Goal: Find contact information: Obtain details needed to contact an individual or organization

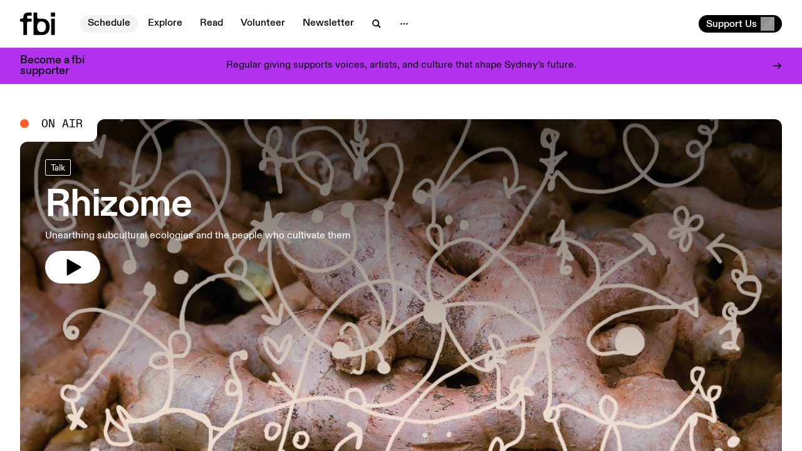
click at [123, 28] on link "Schedule" at bounding box center [109, 24] width 58 height 18
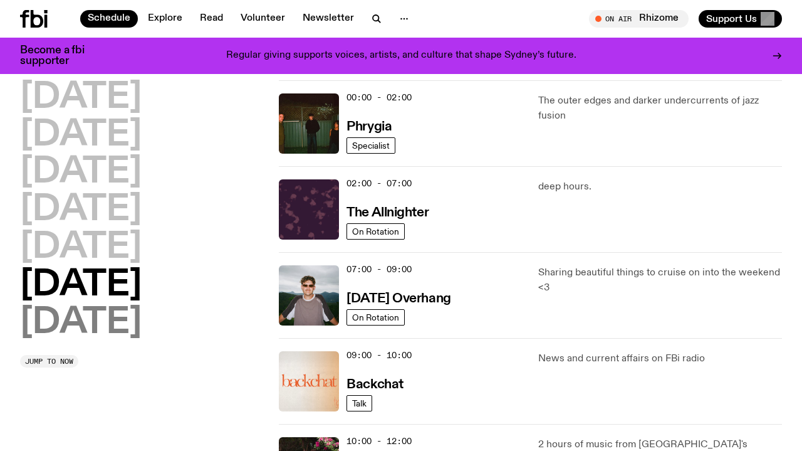
scroll to position [33, 0]
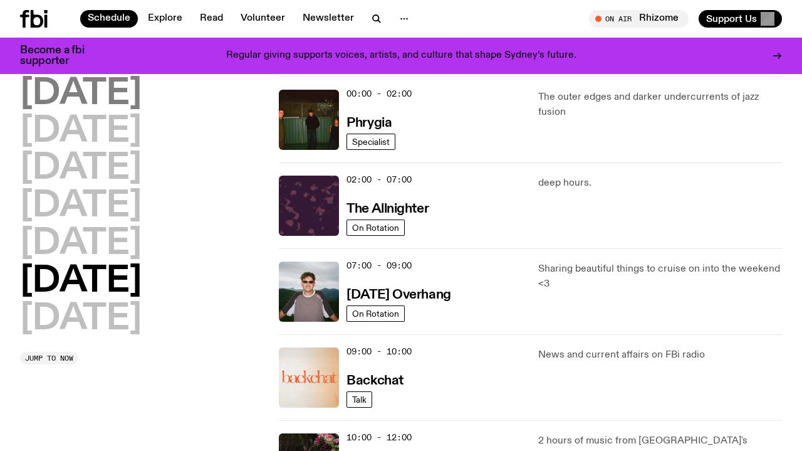
click at [45, 95] on h2 "Monday" at bounding box center [81, 93] width 122 height 35
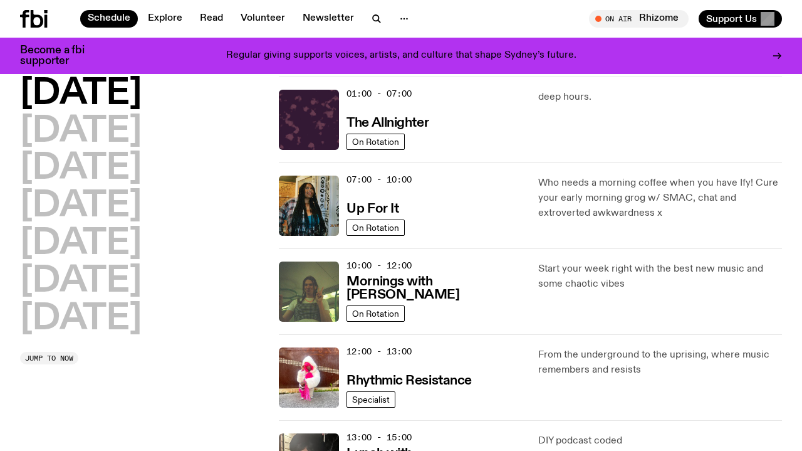
scroll to position [35, 0]
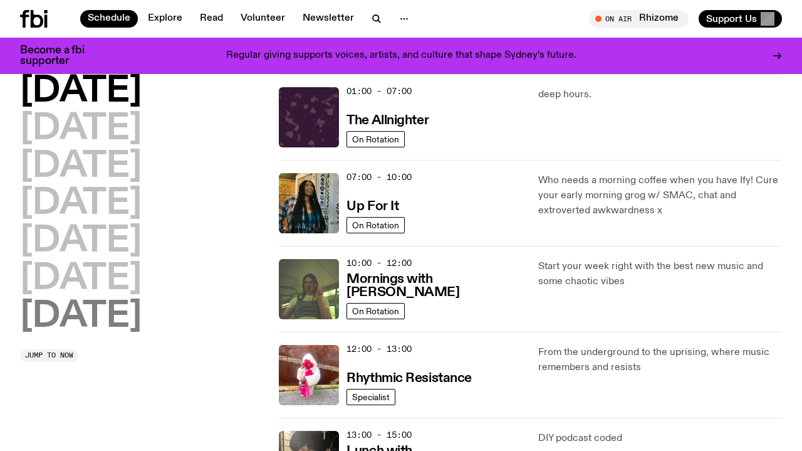
click at [115, 303] on h2 "Sunday" at bounding box center [81, 316] width 122 height 35
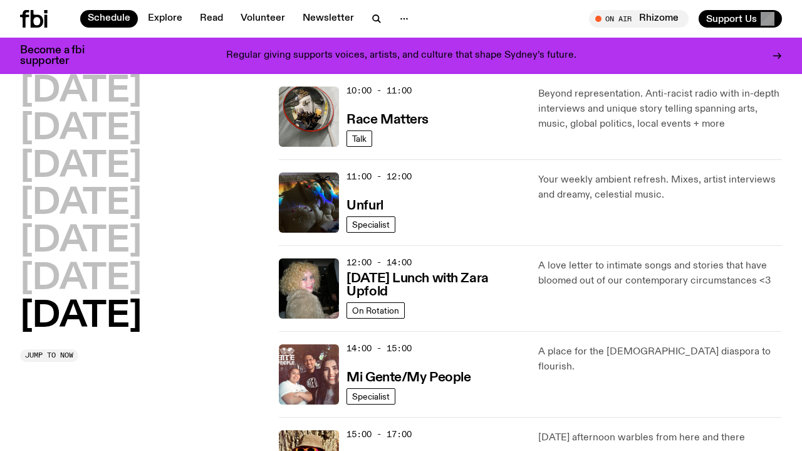
scroll to position [379, 0]
click at [374, 206] on h3 "Unfurl" at bounding box center [365, 205] width 36 height 13
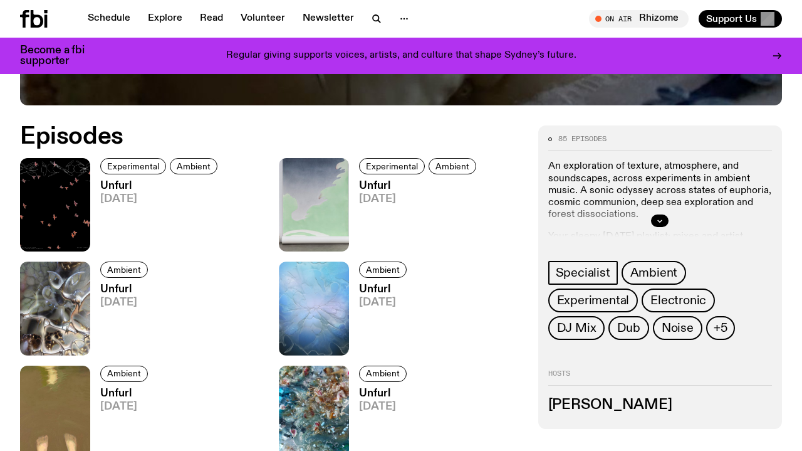
scroll to position [505, 0]
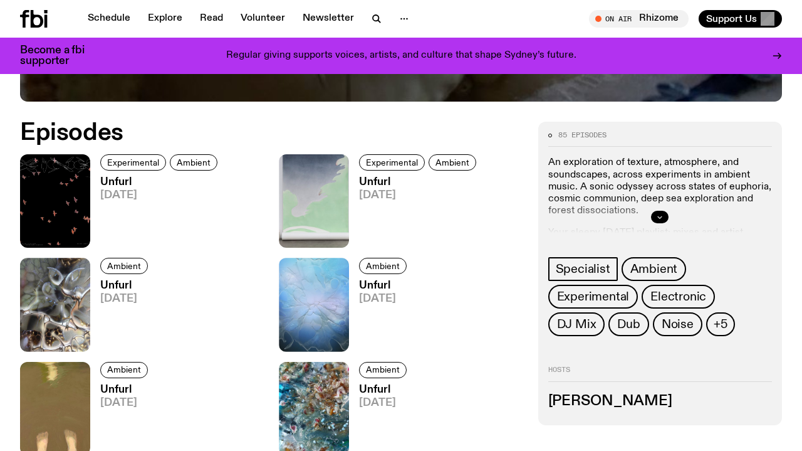
click at [663, 213] on button "button" at bounding box center [660, 217] width 18 height 13
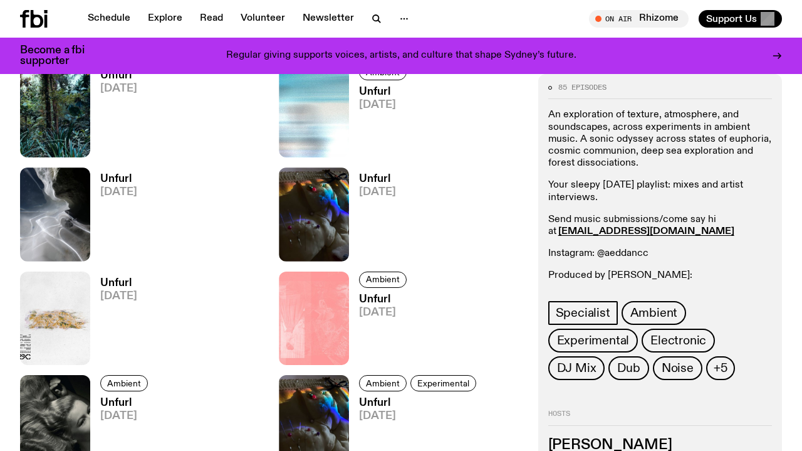
scroll to position [478, 0]
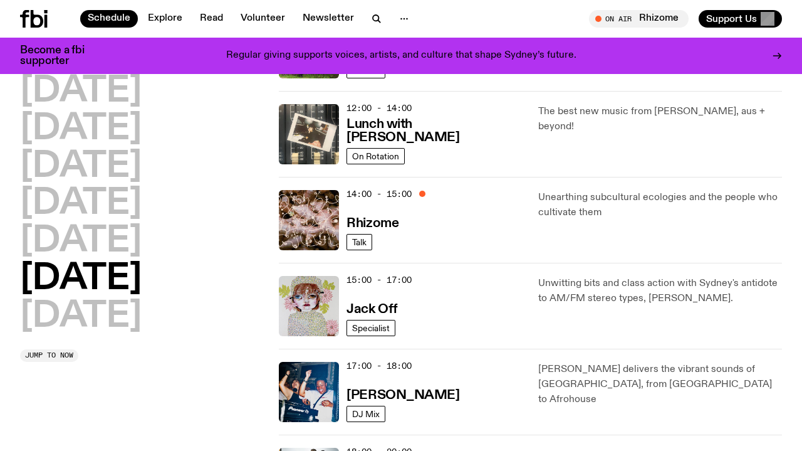
scroll to position [452, 0]
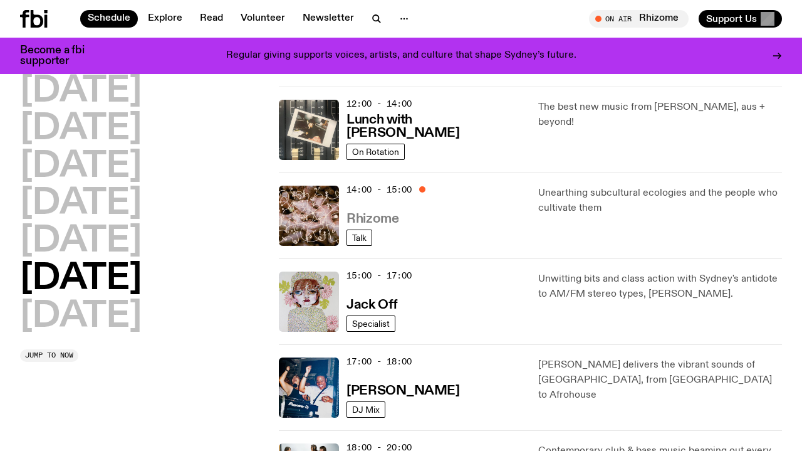
click at [379, 219] on h3 "Rhizome" at bounding box center [373, 218] width 52 height 13
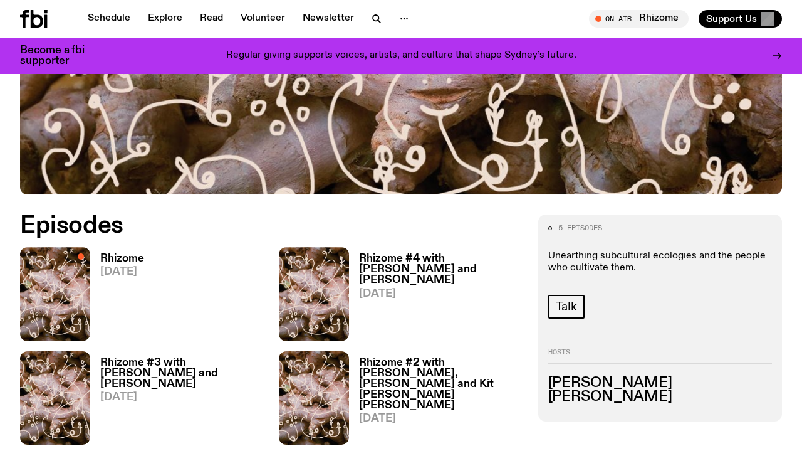
scroll to position [422, 0]
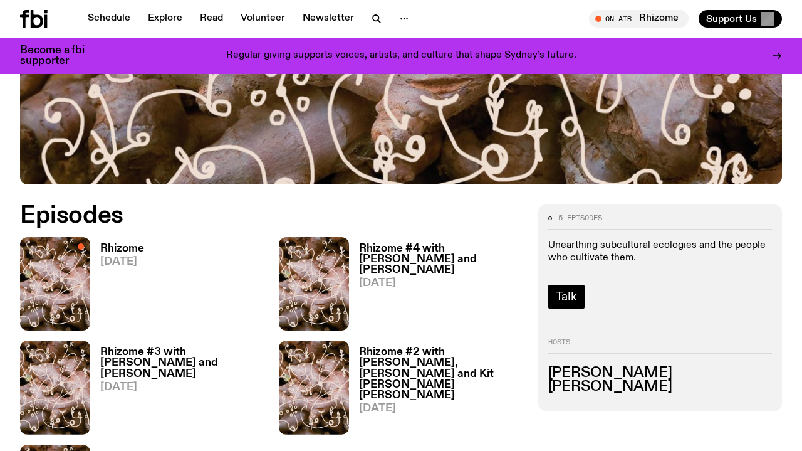
click at [564, 299] on span "Talk" at bounding box center [566, 297] width 21 height 14
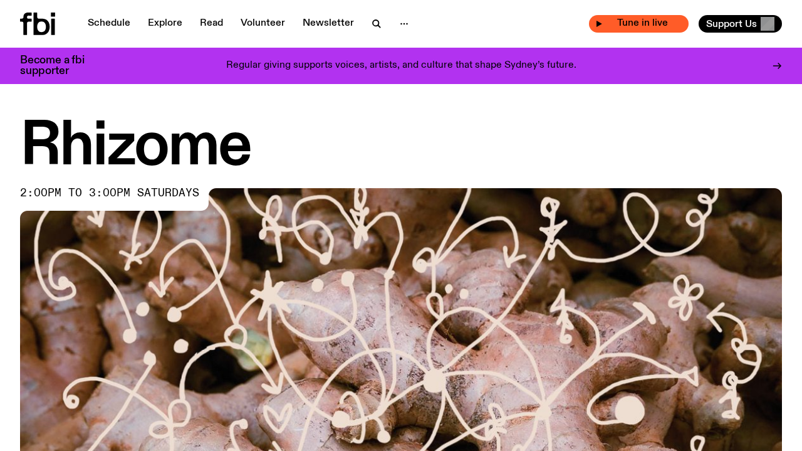
click at [598, 21] on icon "button" at bounding box center [599, 24] width 8 height 8
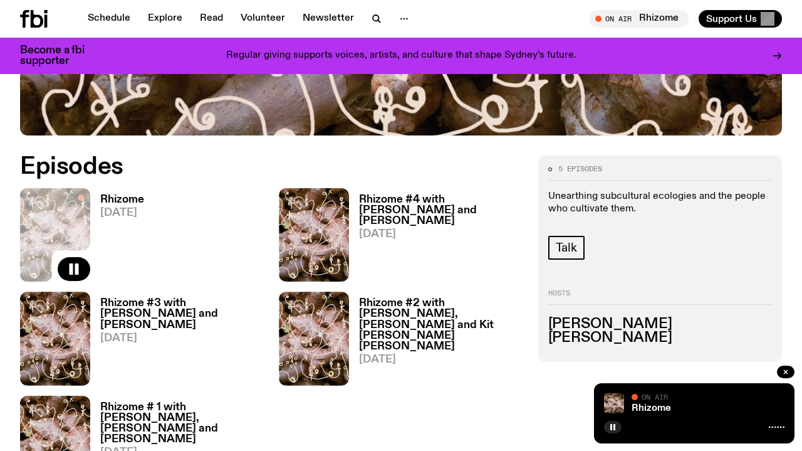
scroll to position [516, 0]
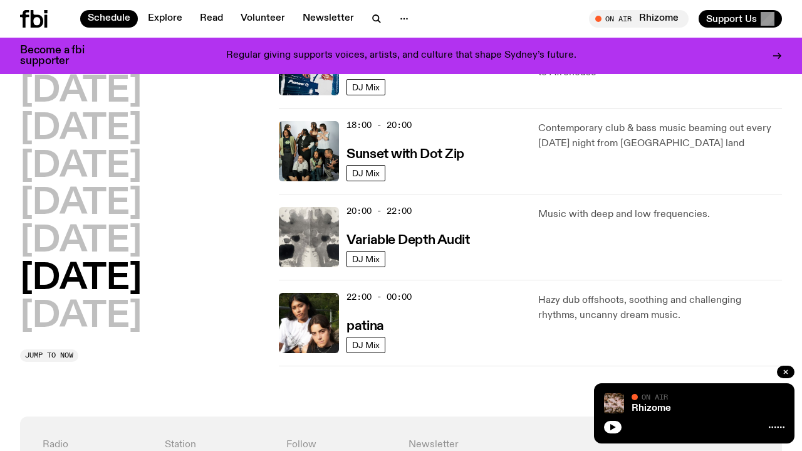
scroll to position [777, 0]
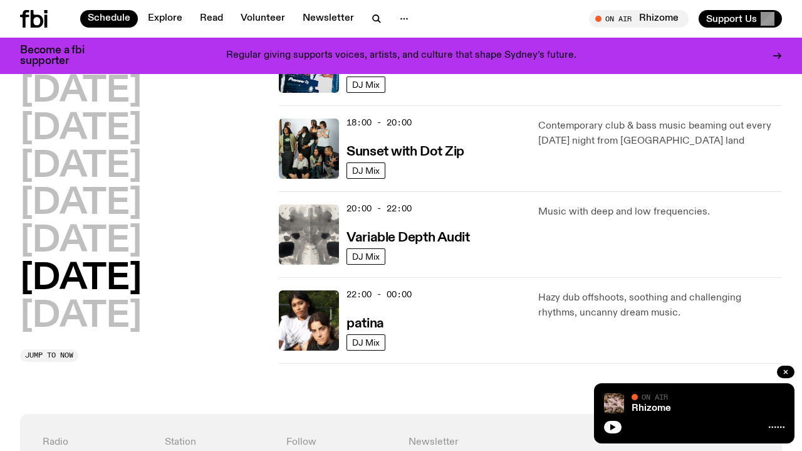
click at [88, 280] on h2 "[DATE]" at bounding box center [81, 278] width 122 height 35
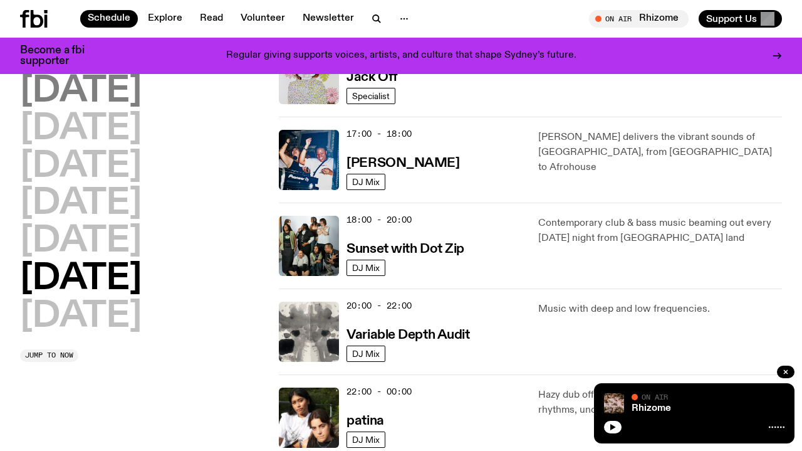
click at [70, 99] on h2 "[DATE]" at bounding box center [81, 91] width 122 height 35
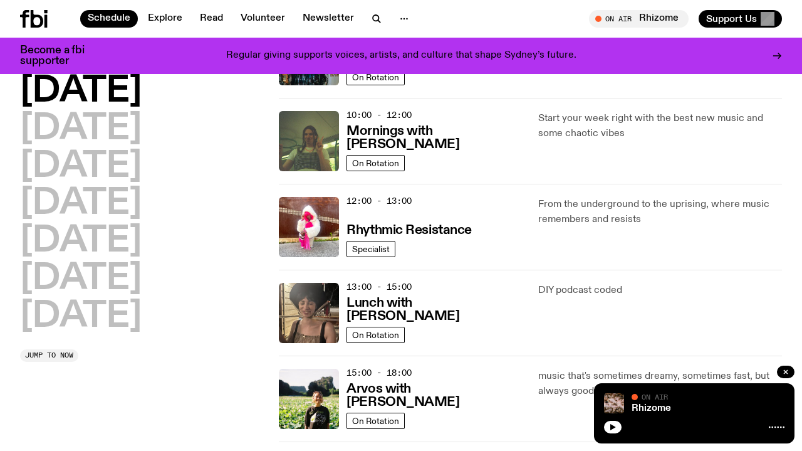
scroll to position [186, 0]
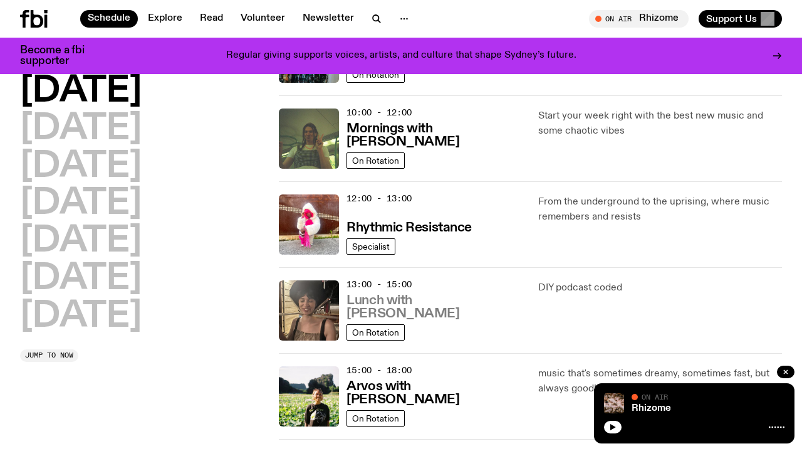
click at [458, 312] on h3 "Lunch with [PERSON_NAME]" at bounding box center [435, 307] width 176 height 26
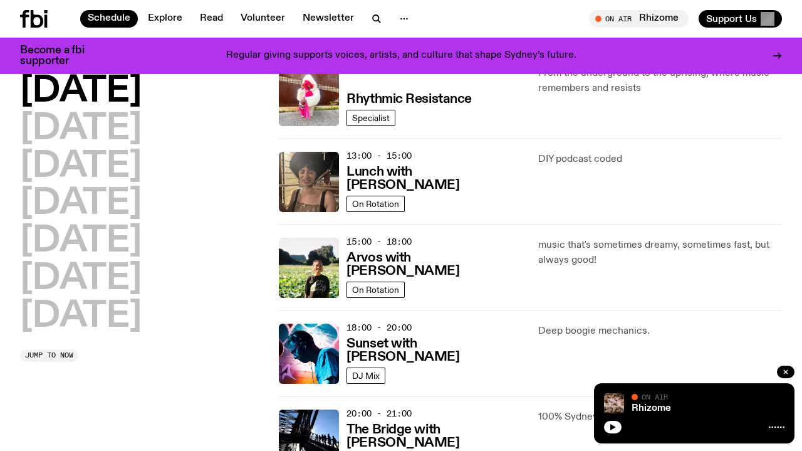
scroll to position [323, 0]
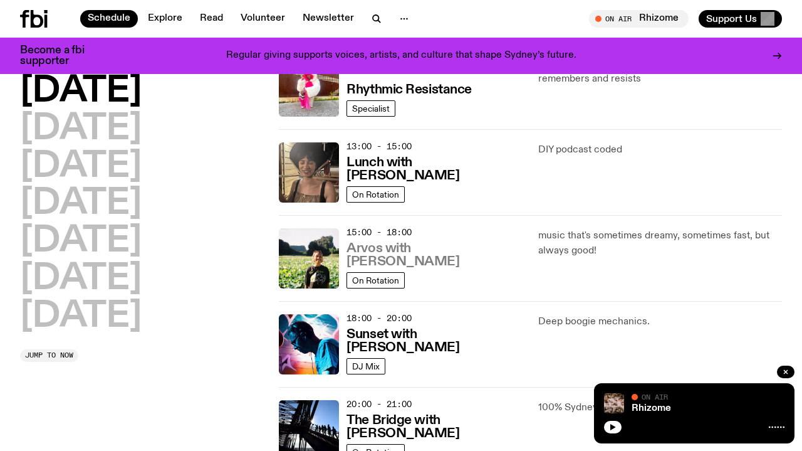
click at [365, 263] on h3 "Arvos with [PERSON_NAME]" at bounding box center [435, 255] width 176 height 26
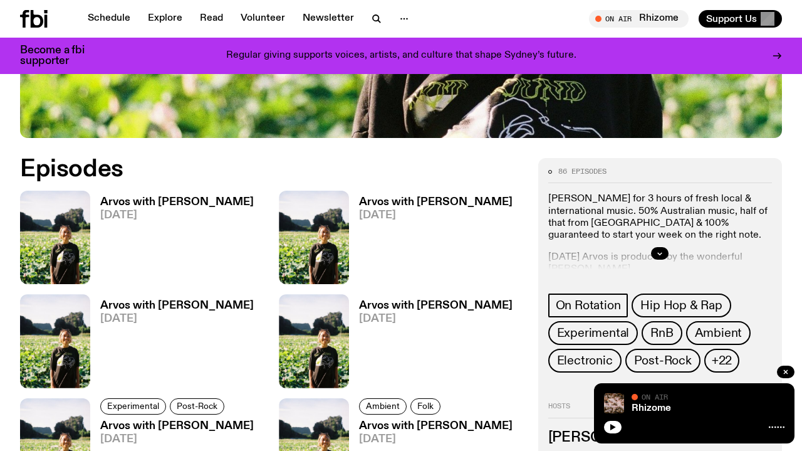
scroll to position [584, 0]
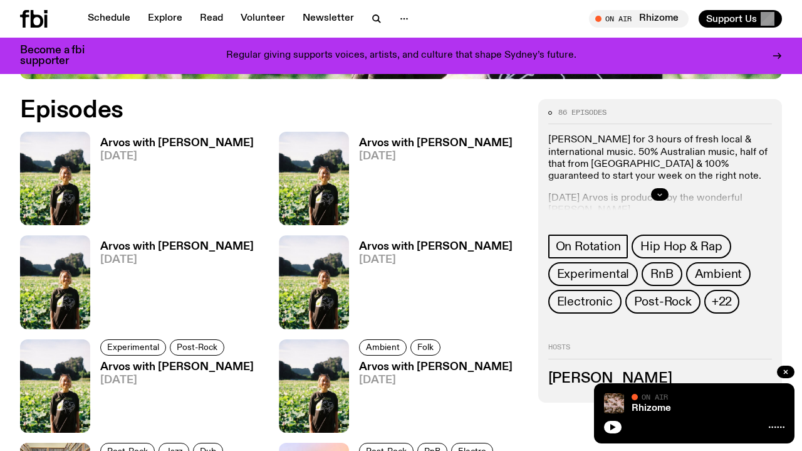
click at [664, 188] on button "button" at bounding box center [660, 194] width 18 height 13
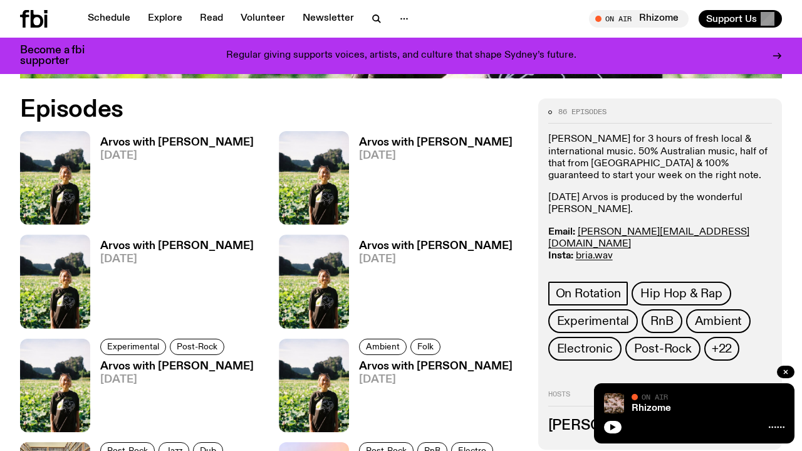
scroll to position [801, 0]
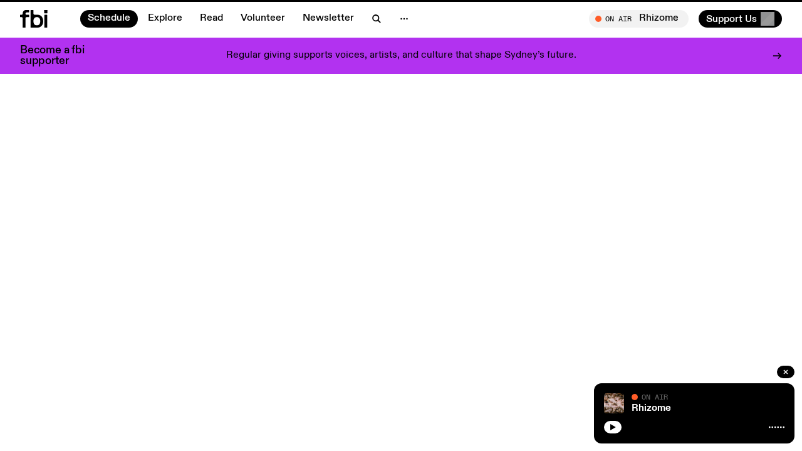
scroll to position [323, 0]
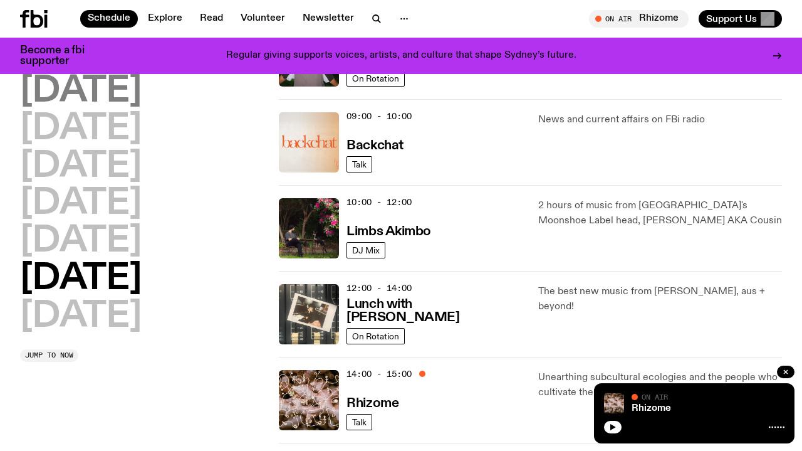
click at [48, 83] on h2 "[DATE]" at bounding box center [81, 91] width 122 height 35
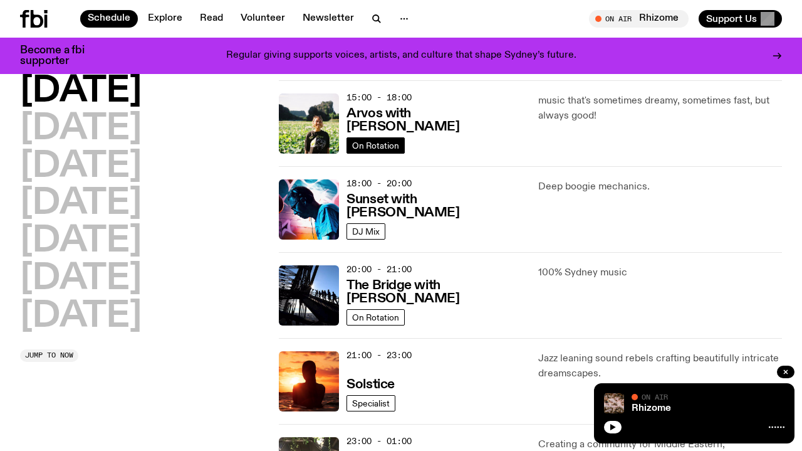
scroll to position [461, 0]
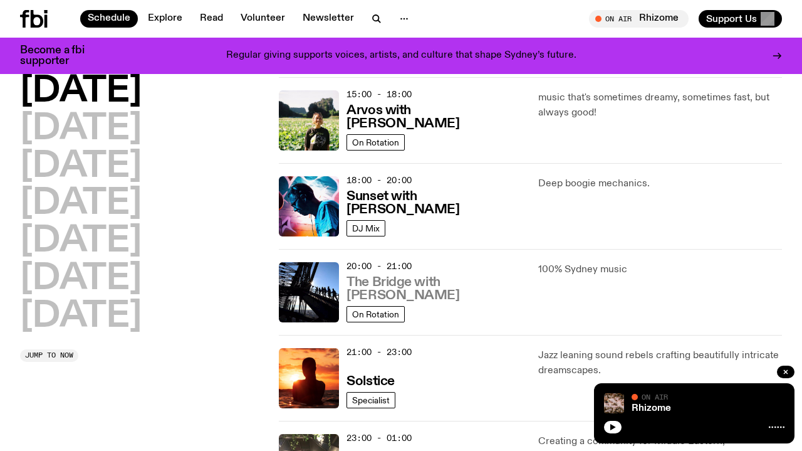
click at [367, 290] on h3 "The Bridge with Amelia Sparke" at bounding box center [435, 289] width 176 height 26
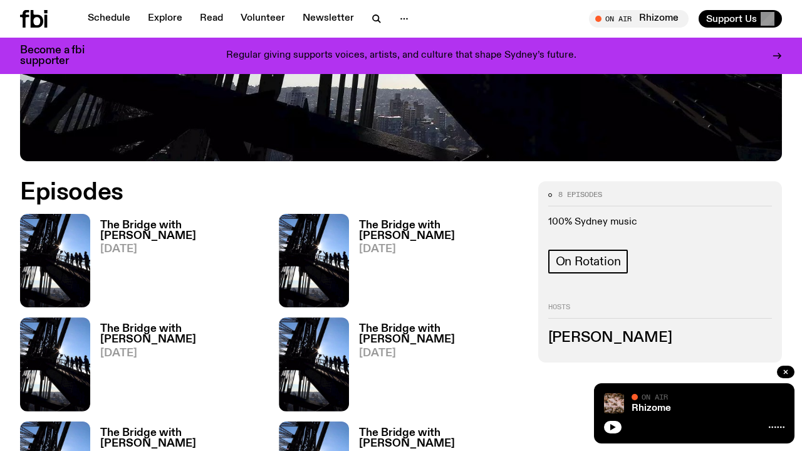
scroll to position [549, 0]
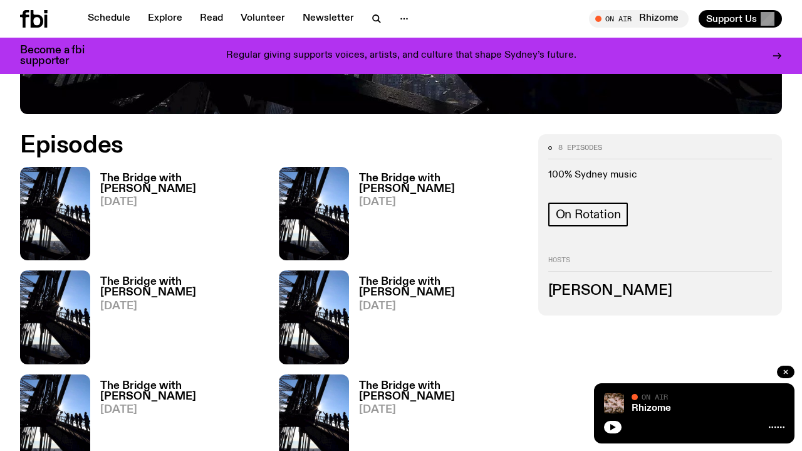
click at [140, 179] on h3 "The Bridge with Amelia Sparke" at bounding box center [182, 183] width 164 height 21
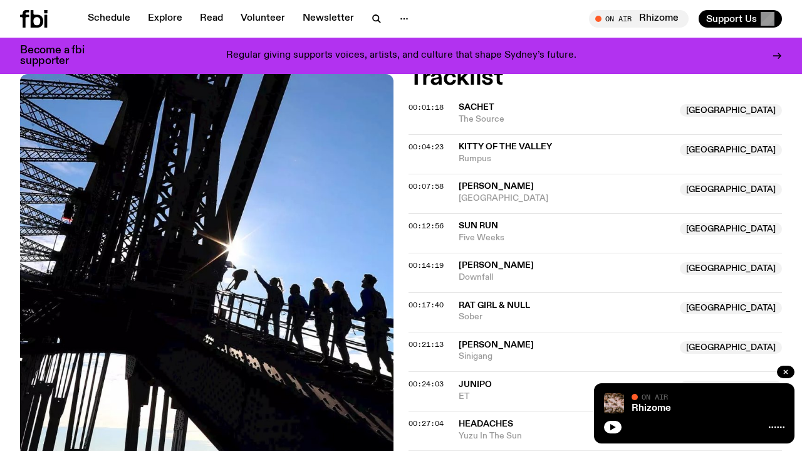
scroll to position [18, 0]
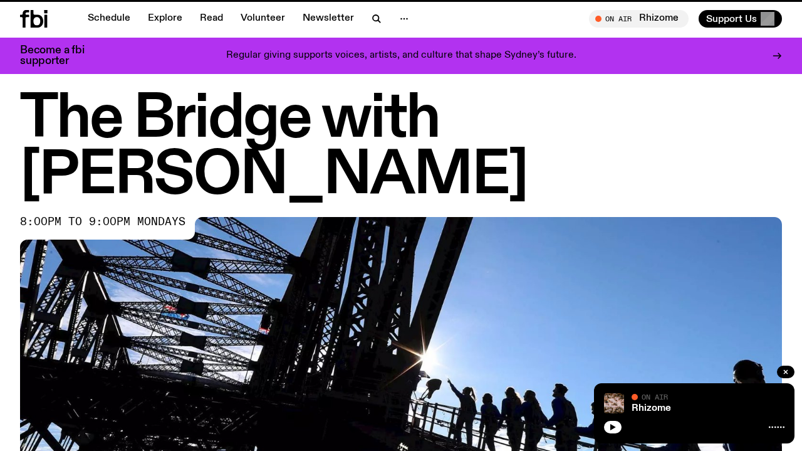
scroll to position [549, 0]
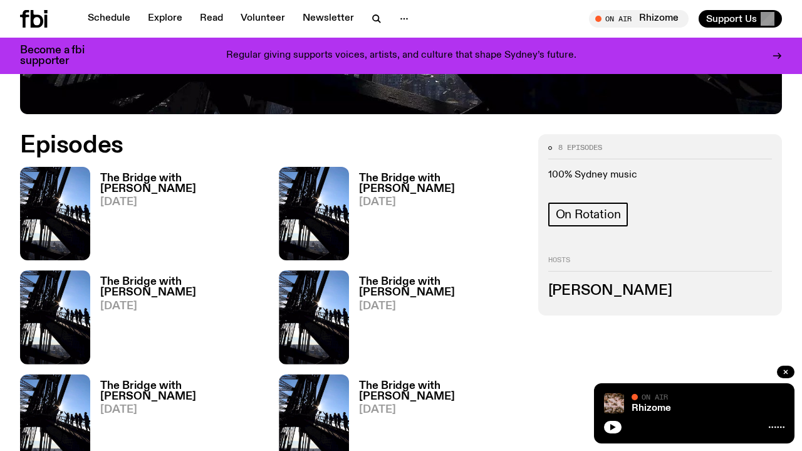
click at [570, 290] on h3 "Amelia Sparke" at bounding box center [660, 291] width 224 height 14
click at [558, 240] on div "8 episodes 100% Sydney music On Rotation Hosts Amelia Sparke" at bounding box center [660, 224] width 244 height 181
click at [558, 210] on span "On Rotation" at bounding box center [588, 214] width 65 height 14
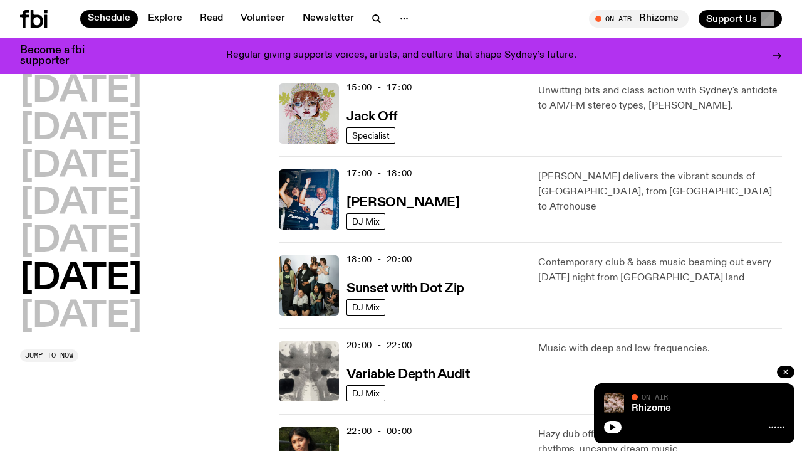
scroll to position [569, 0]
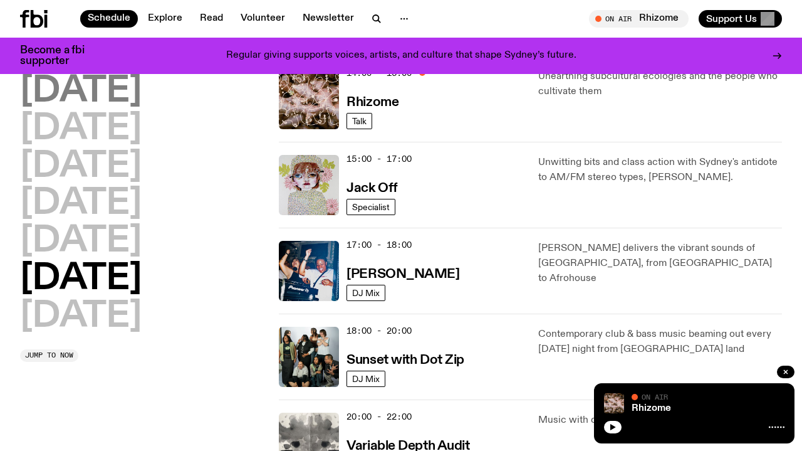
click at [97, 95] on h2 "Monday" at bounding box center [81, 91] width 122 height 35
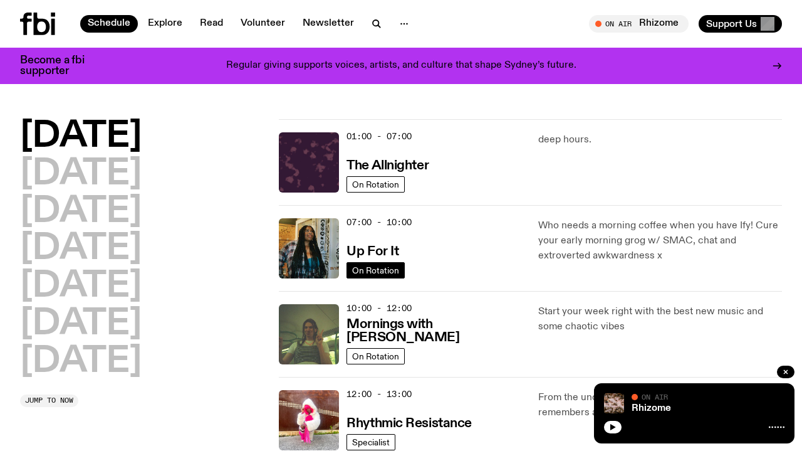
scroll to position [0, 0]
click at [363, 248] on h3 "Up For It" at bounding box center [373, 251] width 52 height 13
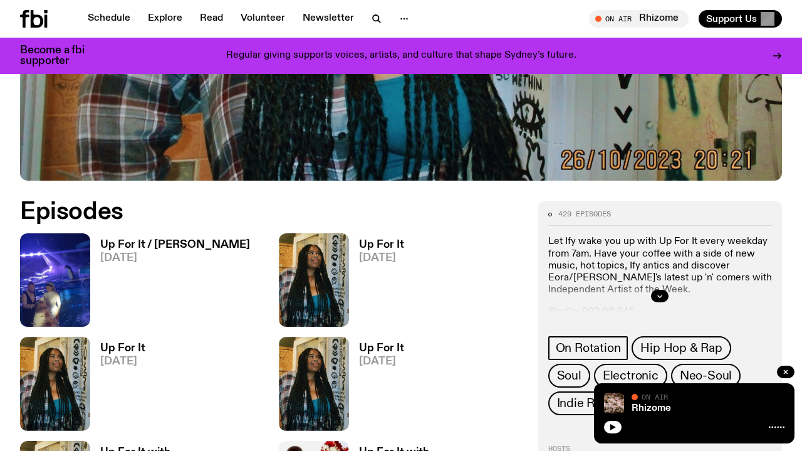
scroll to position [434, 0]
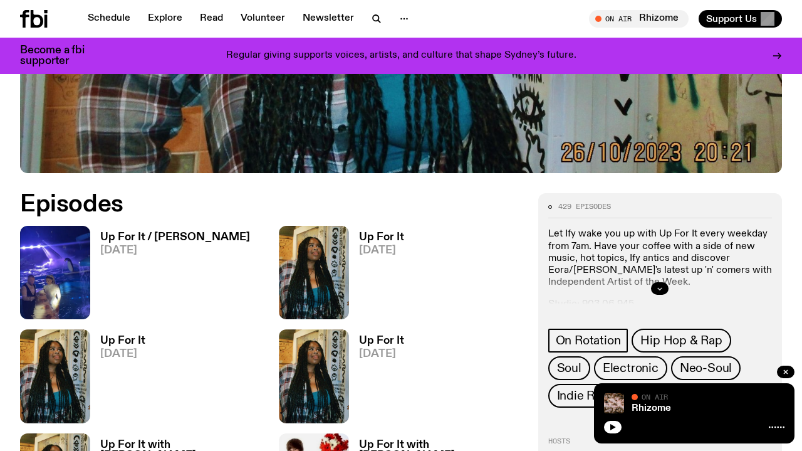
click at [660, 289] on icon "button" at bounding box center [660, 289] width 4 height 2
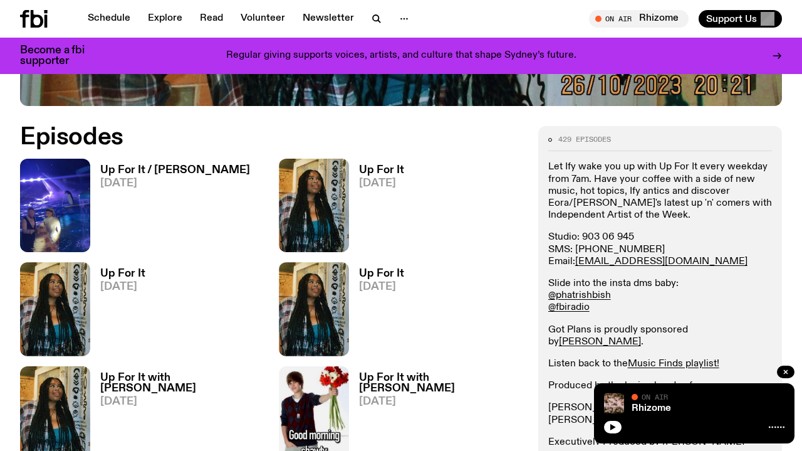
scroll to position [508, 0]
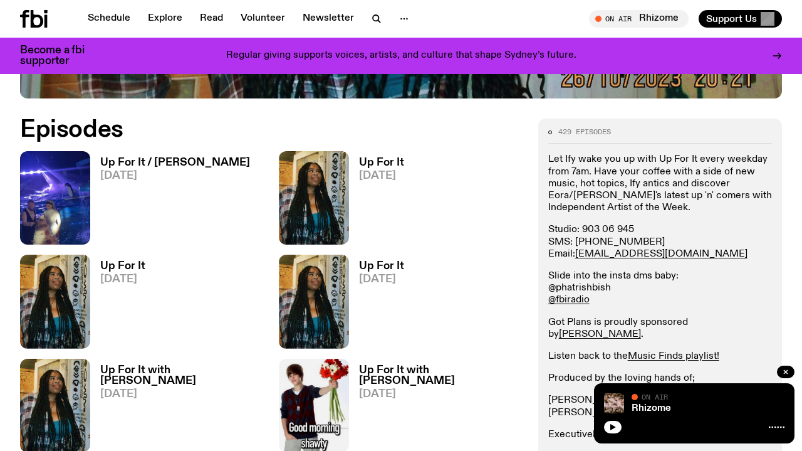
click at [573, 283] on link "@phatrishbish" at bounding box center [579, 288] width 63 height 10
drag, startPoint x: 679, startPoint y: 246, endPoint x: 648, endPoint y: 257, distance: 33.3
click at [638, 261] on div "Let Ify wake you up with Up For It every weekday from 7am. Have your coffee wit…" at bounding box center [660, 297] width 224 height 287
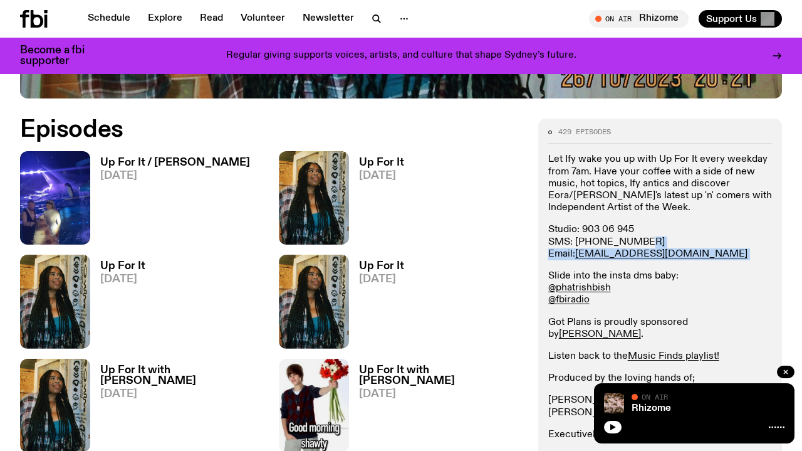
click at [683, 429] on p "Studio: 903 06 945 SMS: 0435 123 945 Email: ify.o@fbiradio.com" at bounding box center [660, 435] width 224 height 12
drag, startPoint x: 674, startPoint y: 256, endPoint x: 577, endPoint y: 258, distance: 97.8
click at [577, 429] on p "Studio: 903 06 945 SMS: 0435 123 945 Email: ify.o@fbiradio.com" at bounding box center [660, 435] width 224 height 12
copy p "Email: ify.o@fbiradio.com"
click at [585, 317] on p "Let Ify wake you up with Up For It every weekday from 7am. Have your coffee wit…" at bounding box center [660, 329] width 224 height 24
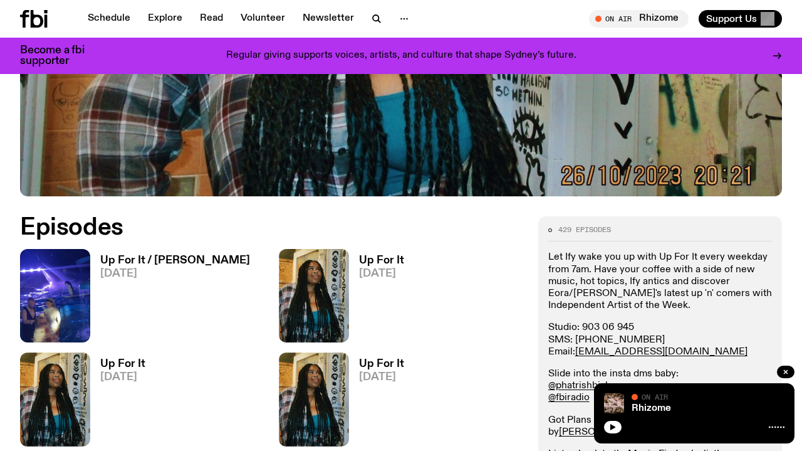
scroll to position [6, 0]
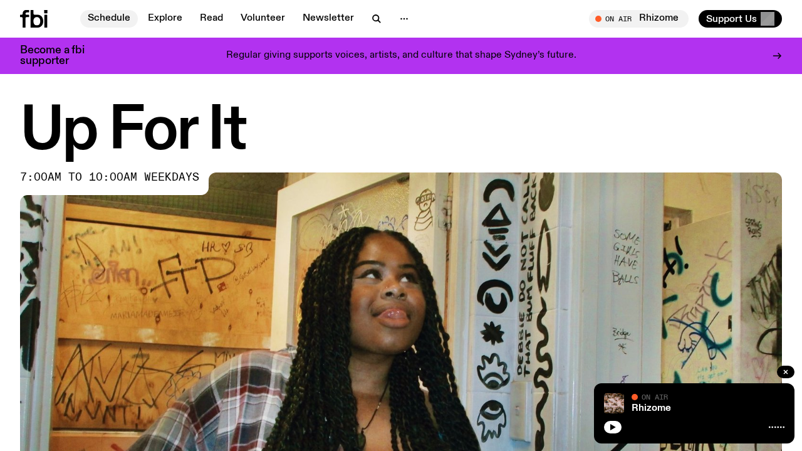
click at [98, 23] on link "Schedule" at bounding box center [109, 19] width 58 height 18
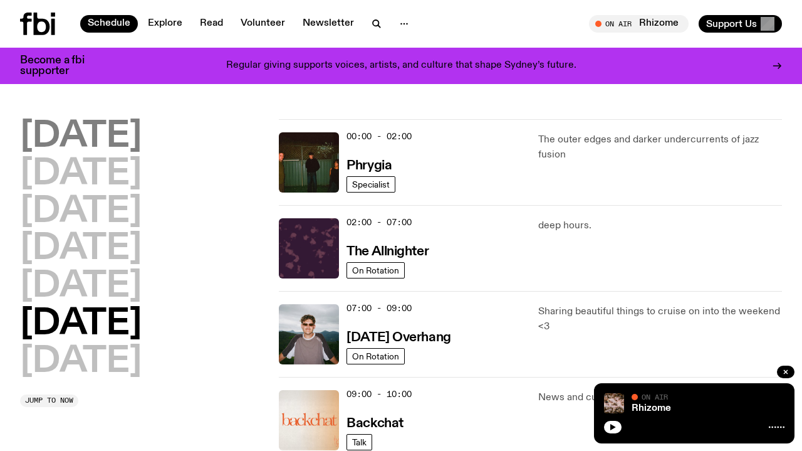
click at [117, 143] on h2 "Monday" at bounding box center [81, 136] width 122 height 35
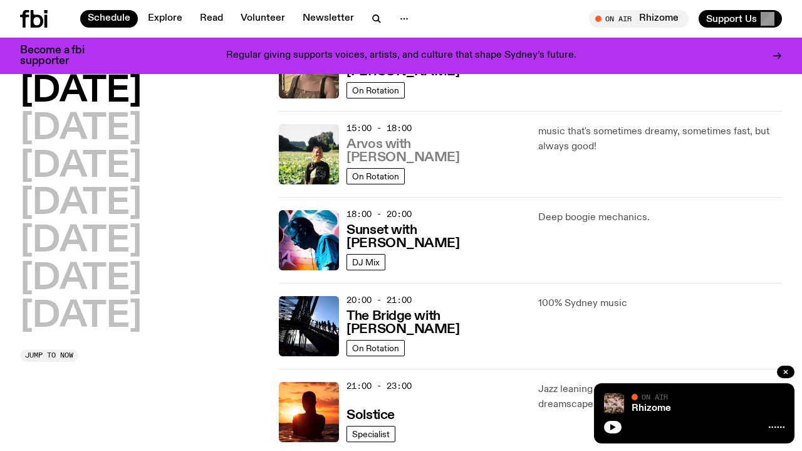
scroll to position [429, 0]
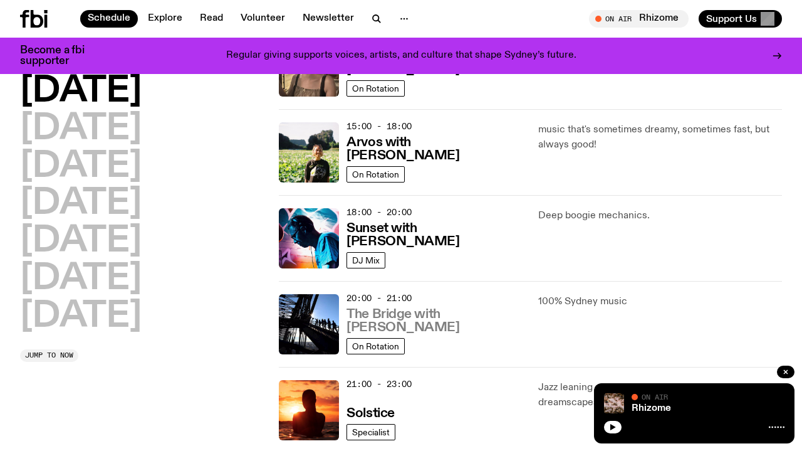
click at [421, 312] on h3 "The Bridge with Amelia Sparke" at bounding box center [435, 321] width 176 height 26
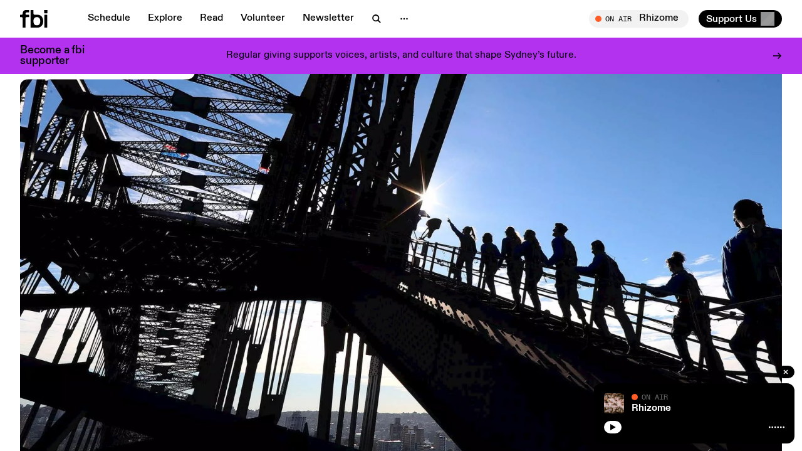
scroll to position [481, 0]
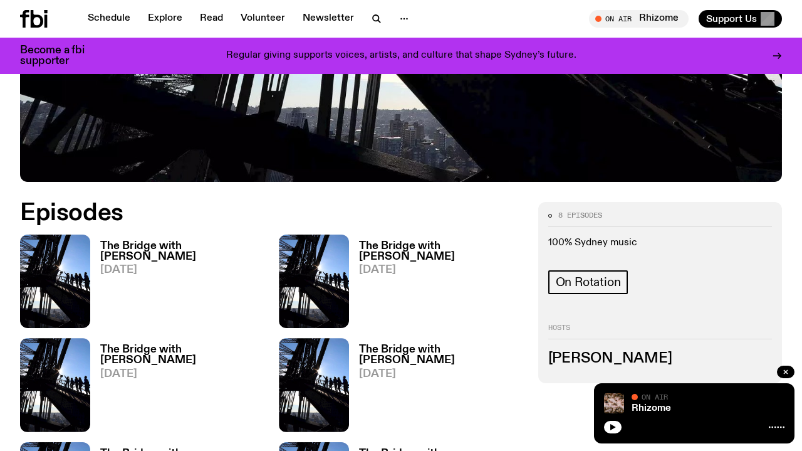
click at [572, 356] on h3 "Amelia Sparke" at bounding box center [660, 359] width 224 height 14
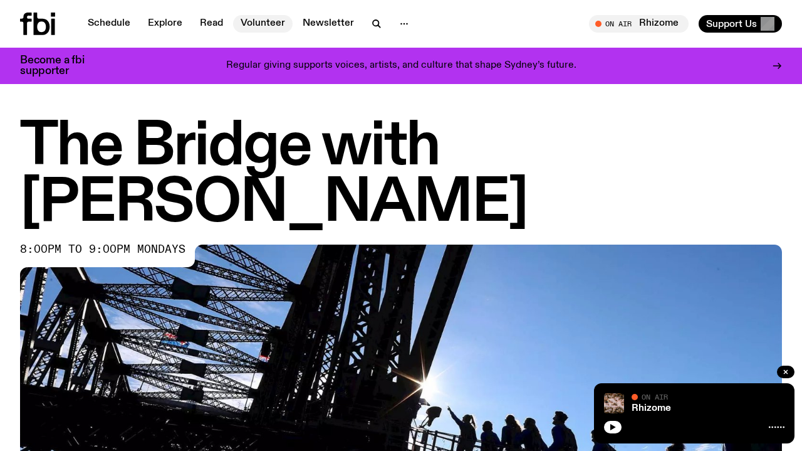
scroll to position [0, 0]
click at [47, 26] on icon at bounding box center [42, 24] width 16 height 23
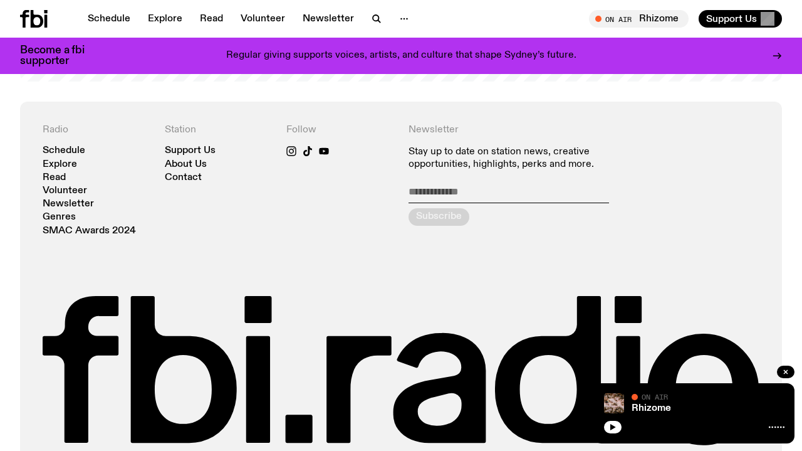
scroll to position [2571, 0]
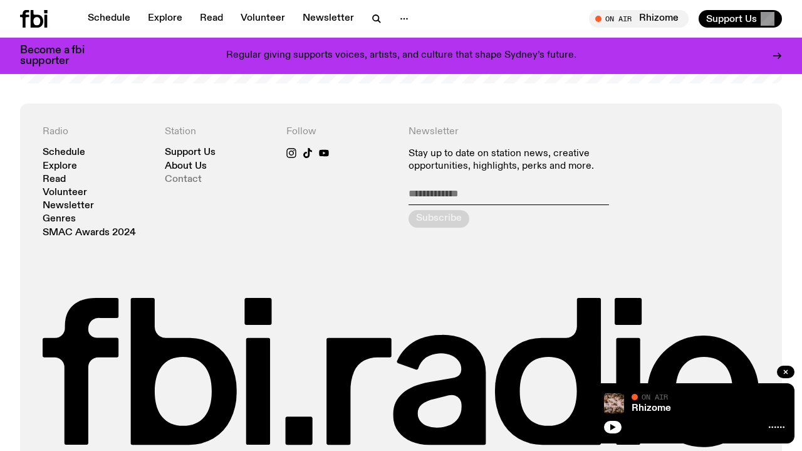
click at [187, 178] on link "Contact" at bounding box center [183, 179] width 37 height 9
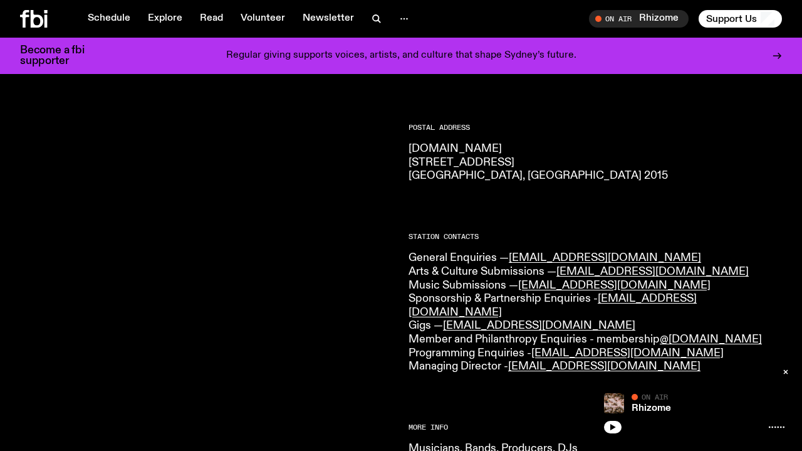
scroll to position [188, 0]
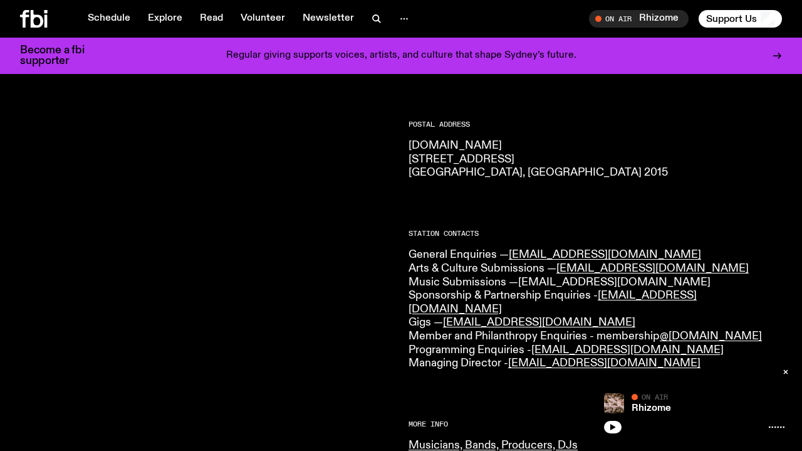
click at [538, 276] on link "music@fbiradio.com" at bounding box center [614, 281] width 192 height 11
drag, startPoint x: 646, startPoint y: 280, endPoint x: 520, endPoint y: 275, distance: 126.1
click at [520, 275] on p "General Enquiries — info@fbiradio.com Arts & Culture Submissions — culture@fbir…" at bounding box center [596, 309] width 374 height 122
copy p "Music Submissions — music@fbiradio.com"
click at [640, 277] on p "General Enquiries — info@fbiradio.com Arts & Culture Submissions — culture@fbir…" at bounding box center [596, 309] width 374 height 122
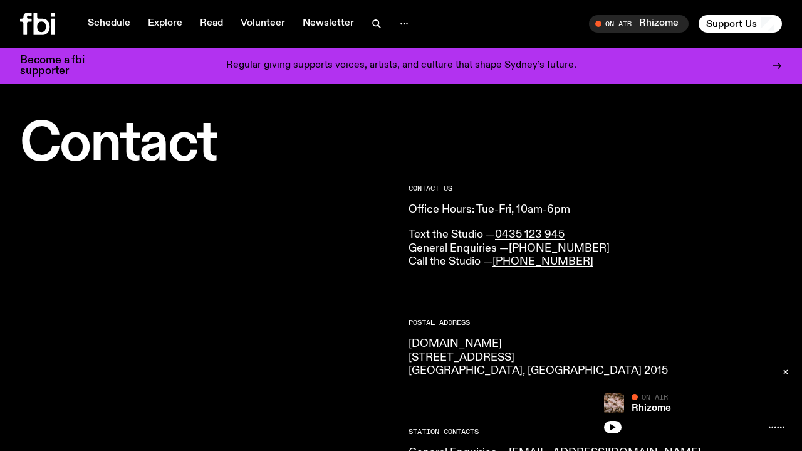
scroll to position [0, 0]
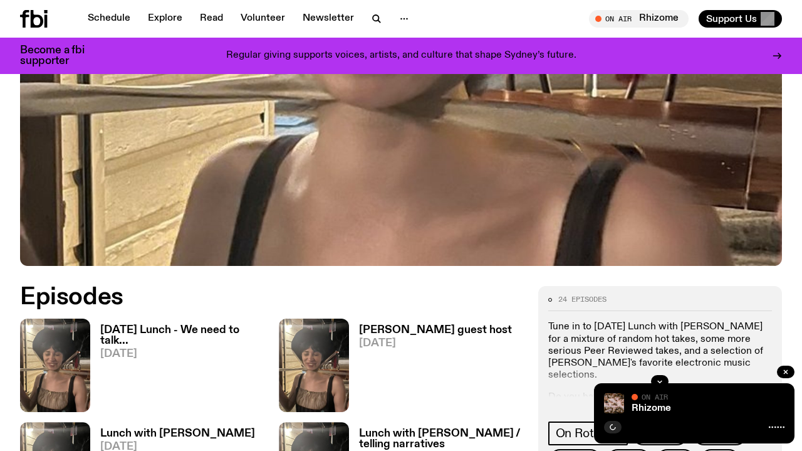
scroll to position [416, 0]
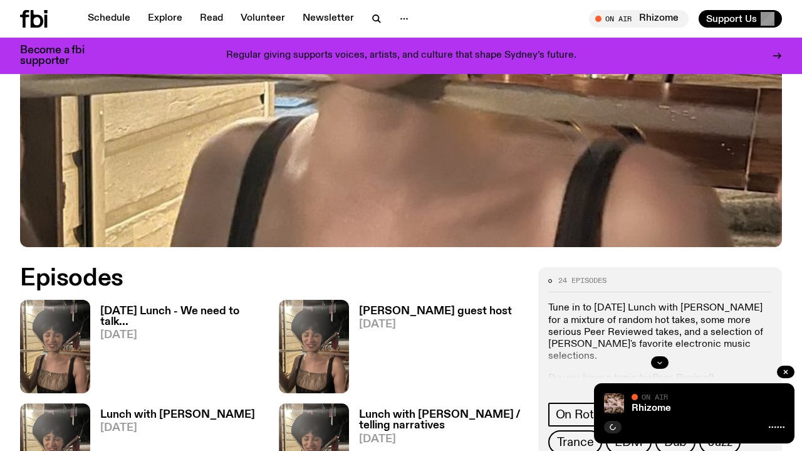
click at [661, 359] on icon "button" at bounding box center [660, 363] width 8 height 8
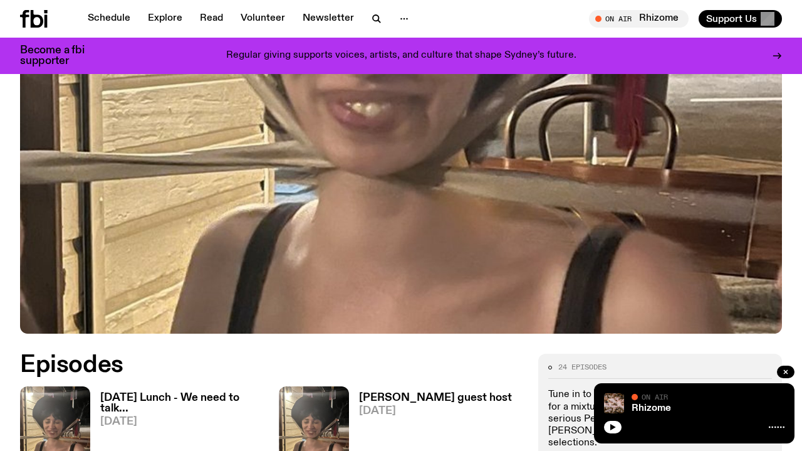
scroll to position [271, 0]
